Goal: Transaction & Acquisition: Register for event/course

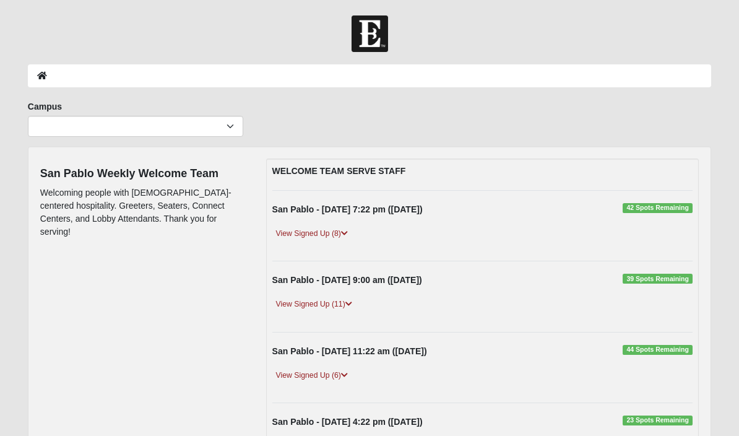
click at [343, 230] on icon at bounding box center [344, 233] width 7 height 7
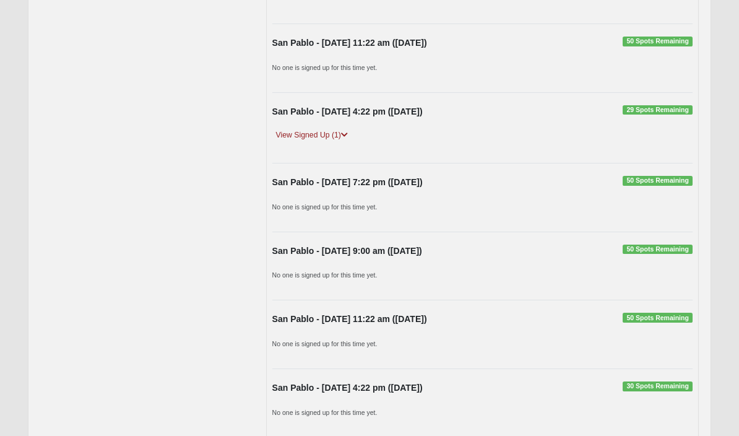
scroll to position [1041, 0]
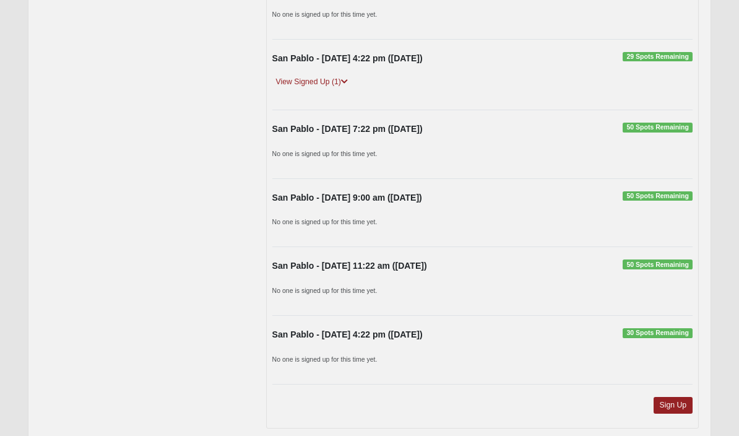
click at [668, 402] on link "Sign Up" at bounding box center [674, 405] width 40 height 17
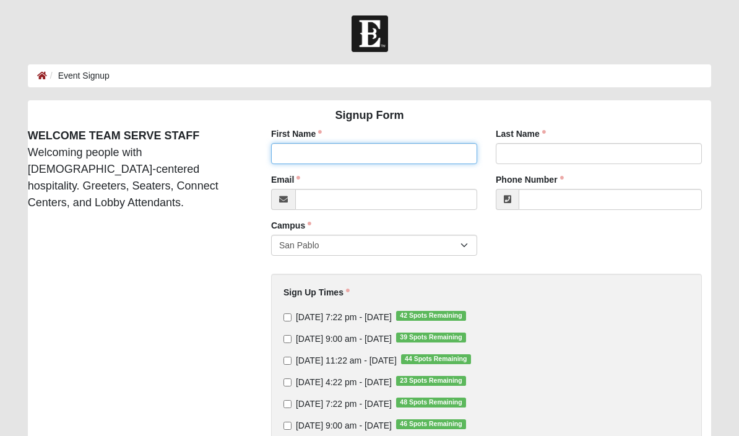
click at [395, 144] on input "First Name" at bounding box center [374, 153] width 206 height 21
type input "Derrick"
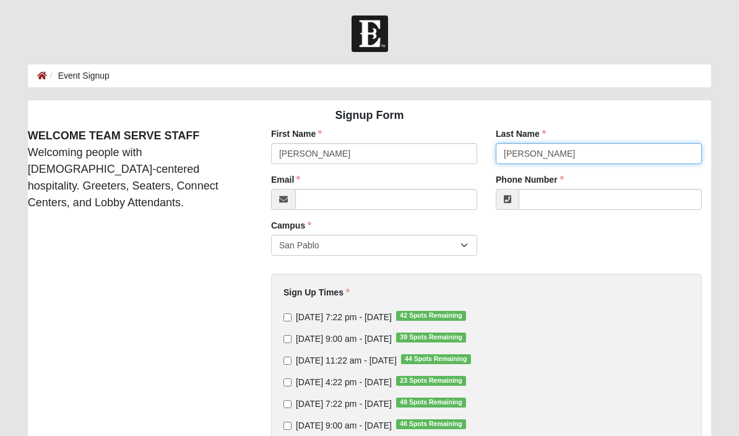
type input "Morris"
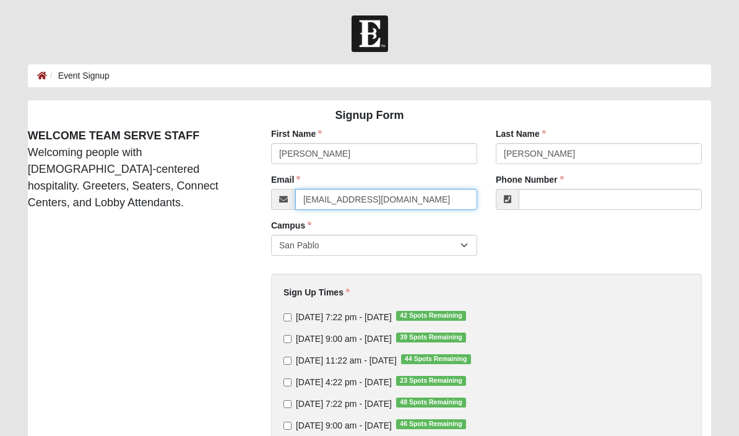
type input "derrickmorris07@gmail.com"
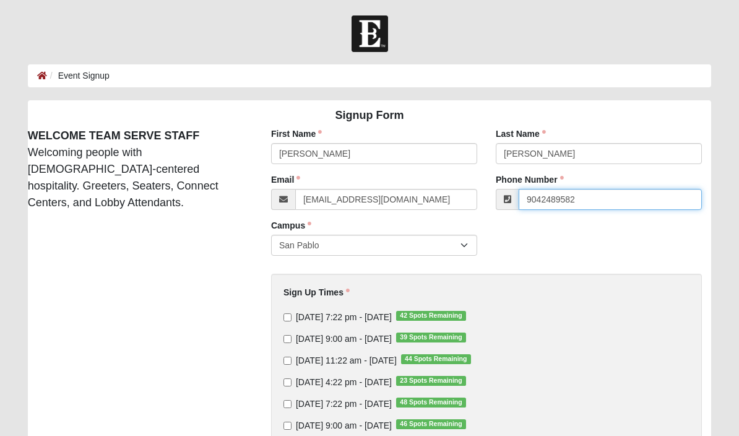
type input "9042489582"
click at [291, 319] on input "Thursday 7:22 pm - Sep 4 2025 42 Spots Remaining" at bounding box center [287, 317] width 8 height 8
checkbox input "true"
type input "(904) 248-9582"
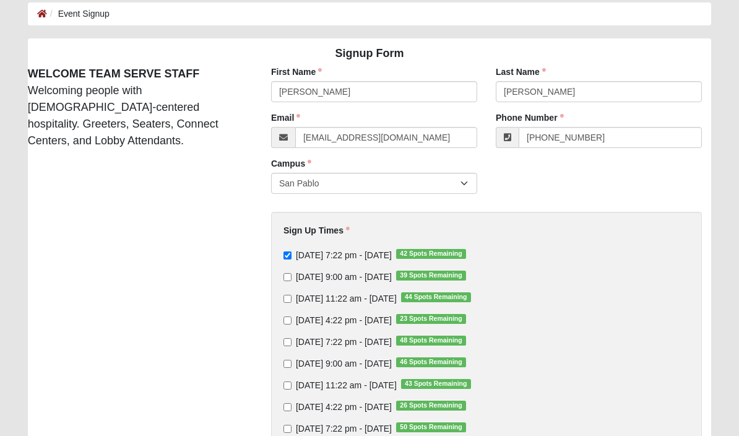
scroll to position [214, 0]
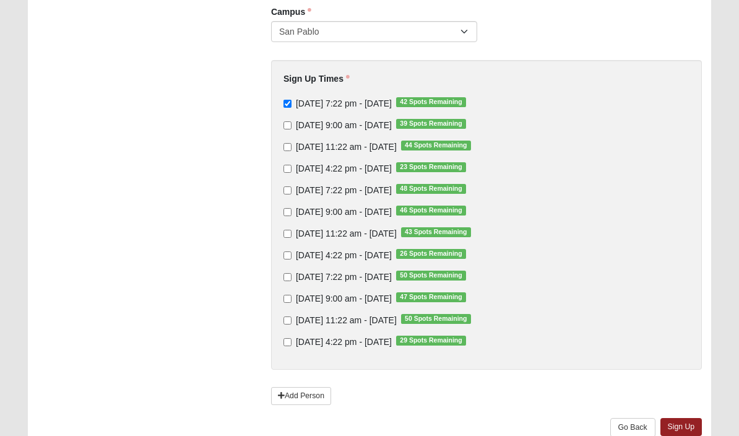
click at [683, 425] on link "Sign Up" at bounding box center [681, 427] width 42 height 18
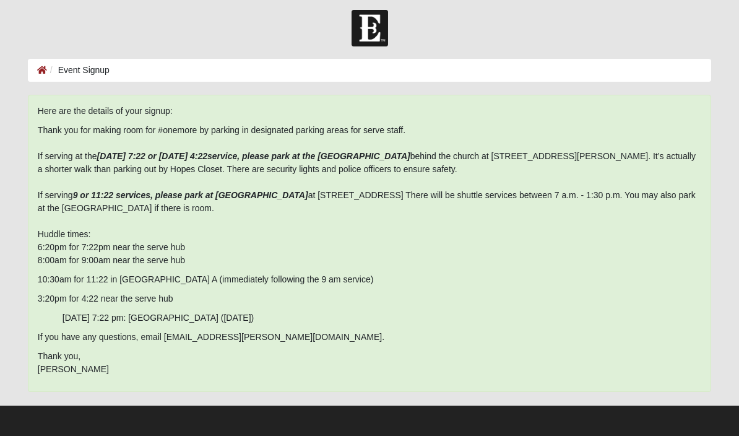
scroll to position [7, 0]
